Goal: Task Accomplishment & Management: Manage account settings

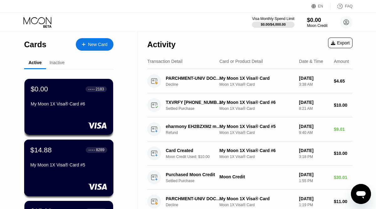
click at [66, 154] on div "$14.88 ● ● ● ● 8289" at bounding box center [68, 150] width 77 height 8
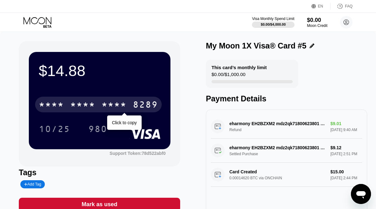
click at [120, 103] on div "* * * *" at bounding box center [114, 106] width 25 height 10
